Goal: Check status: Check status

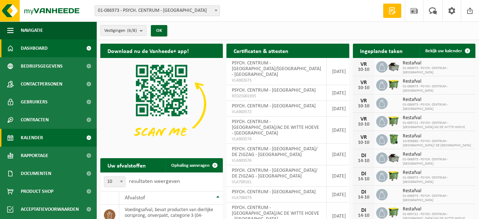
click at [43, 144] on link "Kalender" at bounding box center [48, 138] width 97 height 18
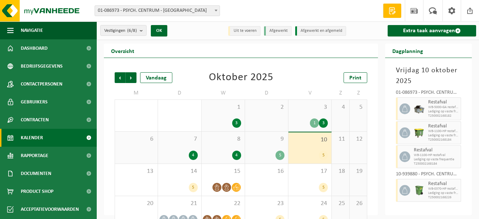
click at [187, 142] on span "7" at bounding box center [180, 139] width 36 height 8
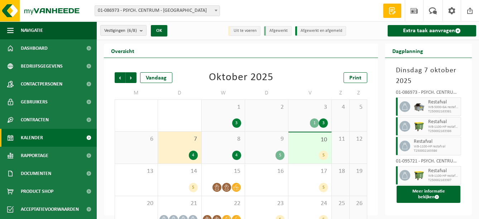
click at [213, 142] on span "8" at bounding box center [223, 139] width 36 height 8
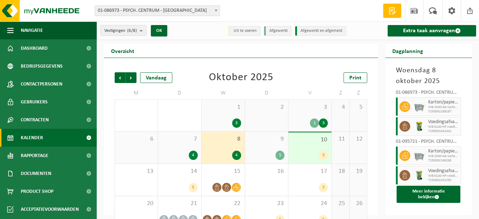
click at [260, 138] on span "9" at bounding box center [267, 139] width 36 height 8
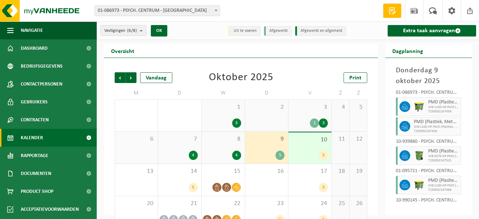
click at [301, 115] on div "3 1 3" at bounding box center [309, 116] width 43 height 32
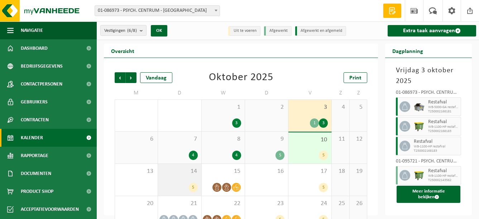
click at [178, 185] on div "5" at bounding box center [180, 187] width 36 height 9
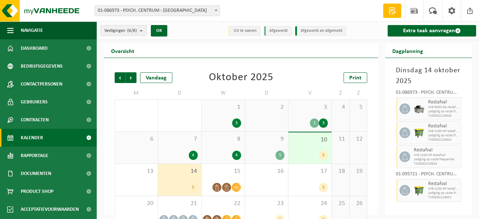
scroll to position [32, 0]
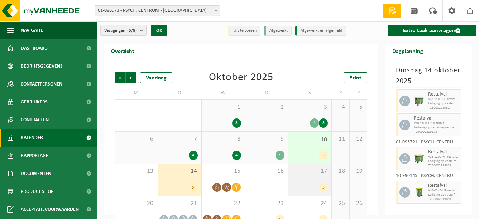
click at [321, 177] on div "17 5" at bounding box center [309, 180] width 43 height 32
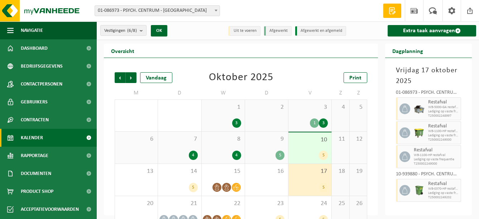
click at [306, 177] on div "17 5" at bounding box center [309, 180] width 43 height 32
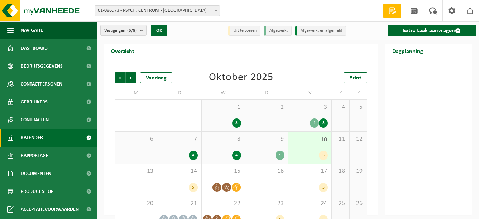
click at [219, 118] on div "1 3" at bounding box center [223, 116] width 43 height 32
